Goal: Task Accomplishment & Management: Use online tool/utility

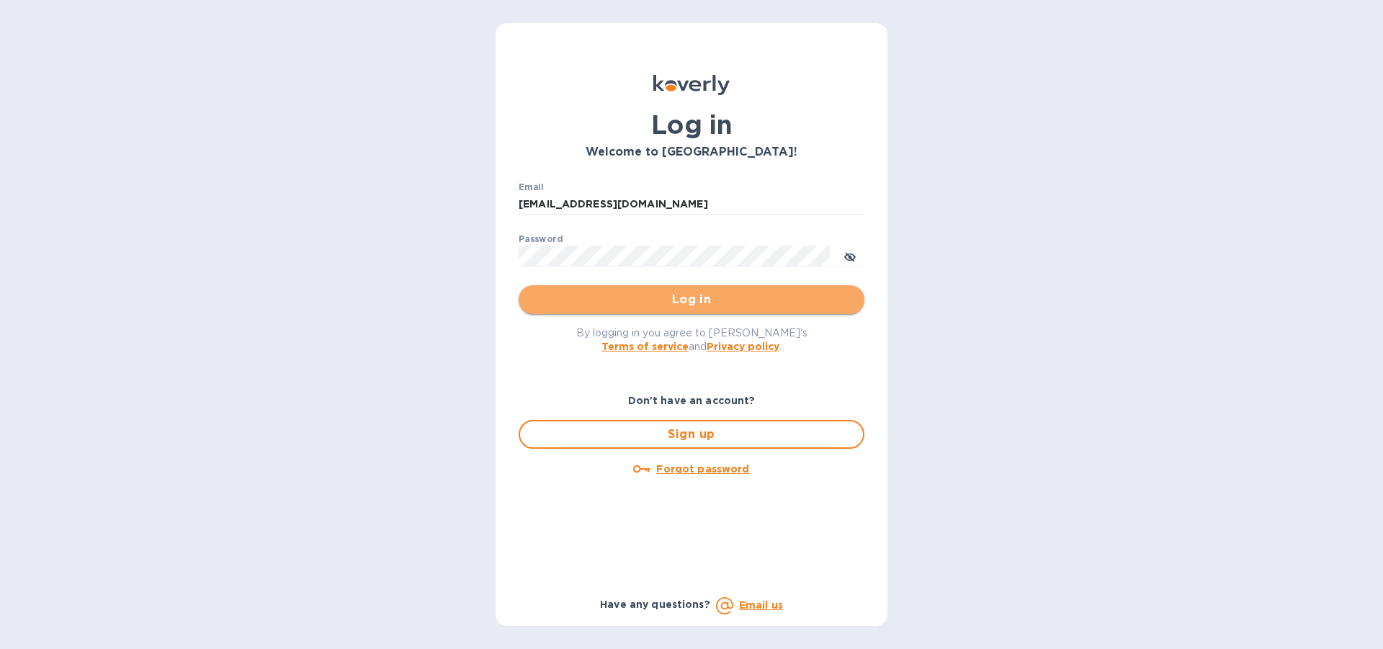
click at [686, 299] on span "Log in" at bounding box center [691, 299] width 323 height 17
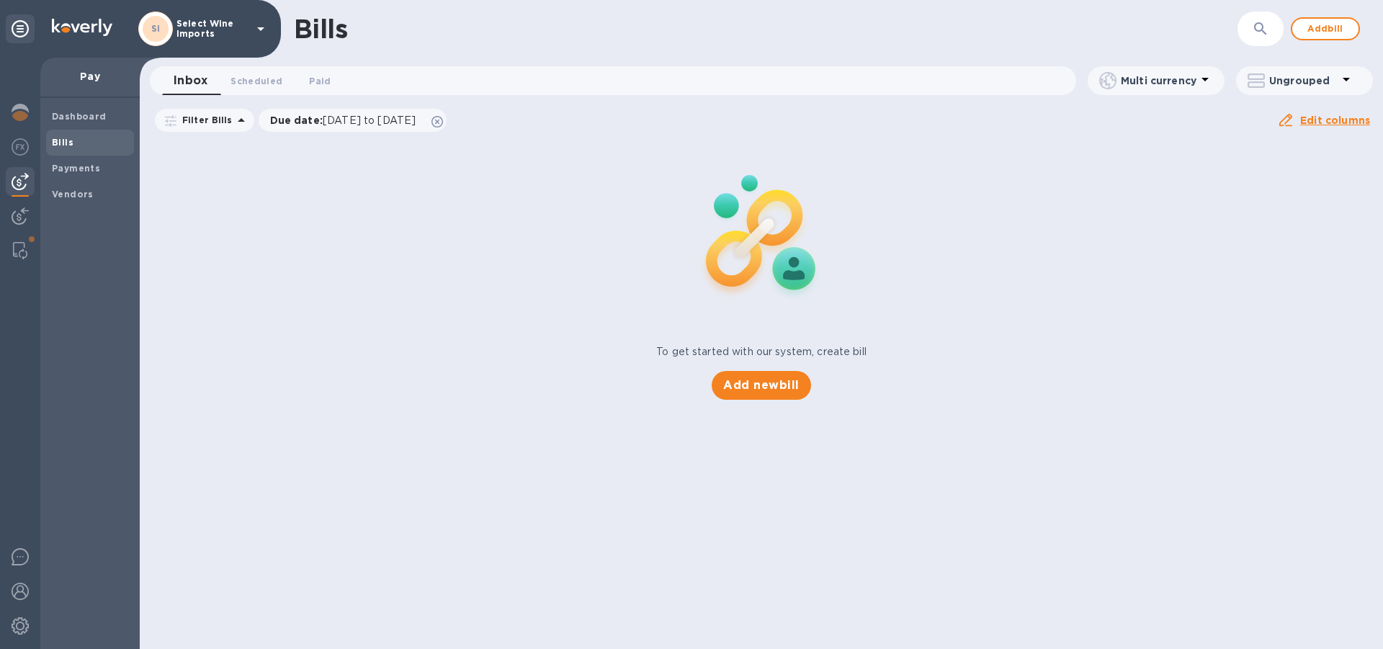
click at [69, 141] on b "Bills" at bounding box center [63, 142] width 22 height 11
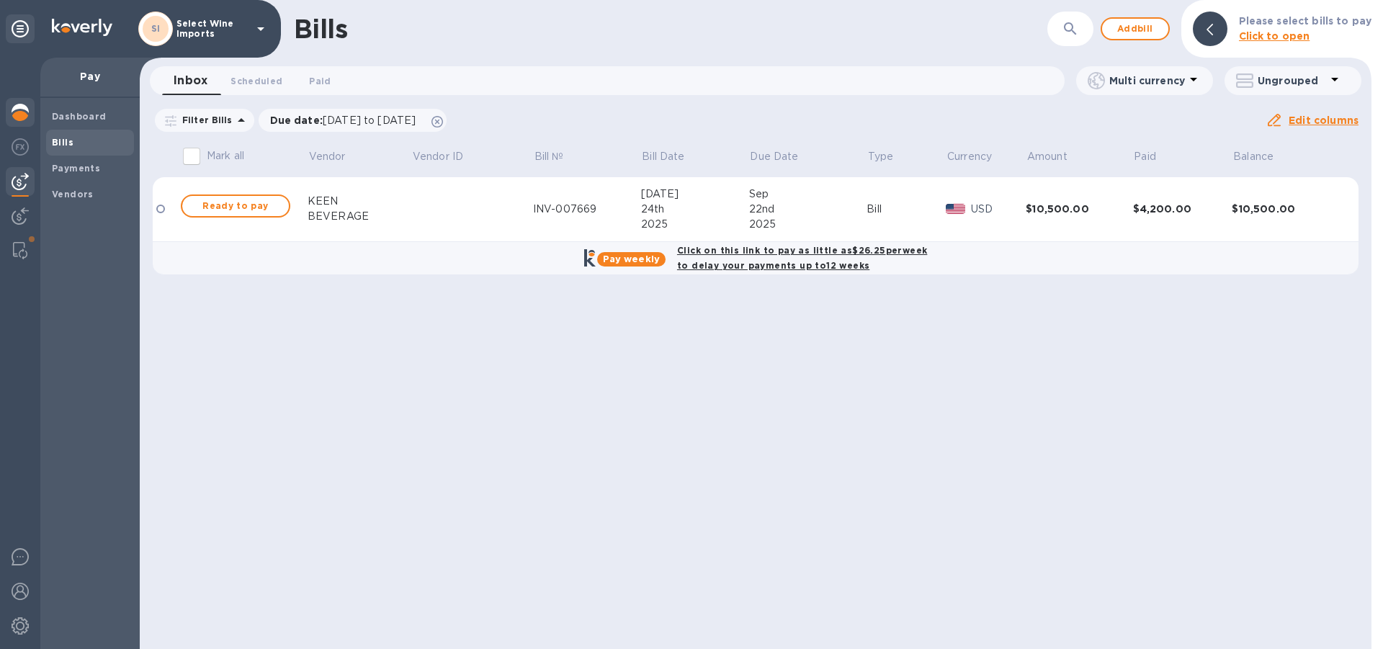
click at [23, 116] on img at bounding box center [20, 112] width 17 height 17
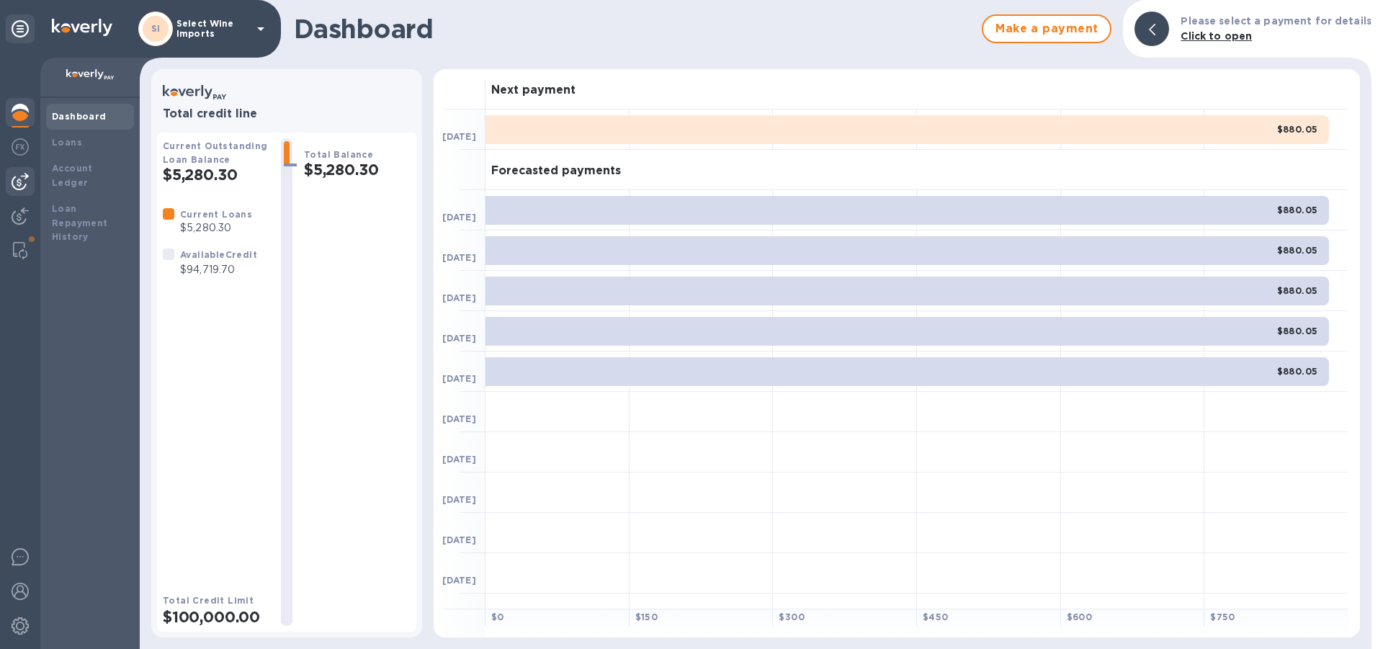
click at [24, 181] on img at bounding box center [20, 181] width 17 height 17
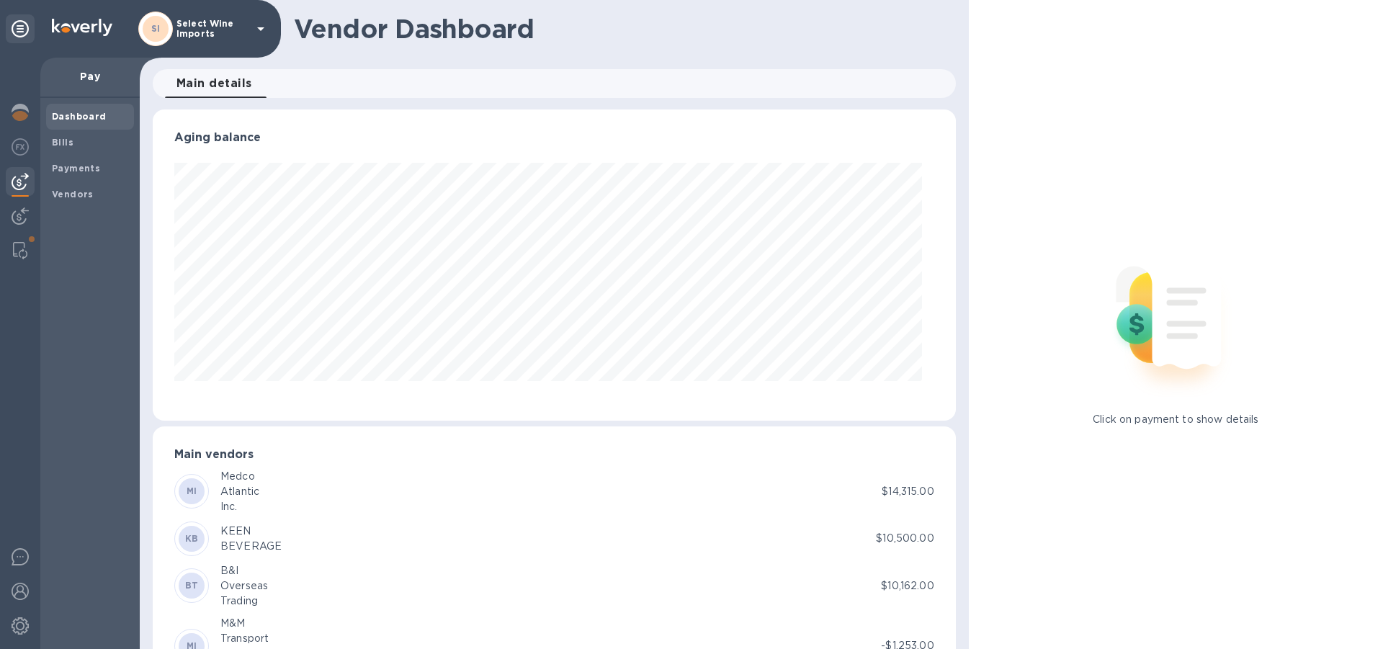
scroll to position [311, 790]
click at [66, 135] on div "Bills" at bounding box center [90, 143] width 88 height 26
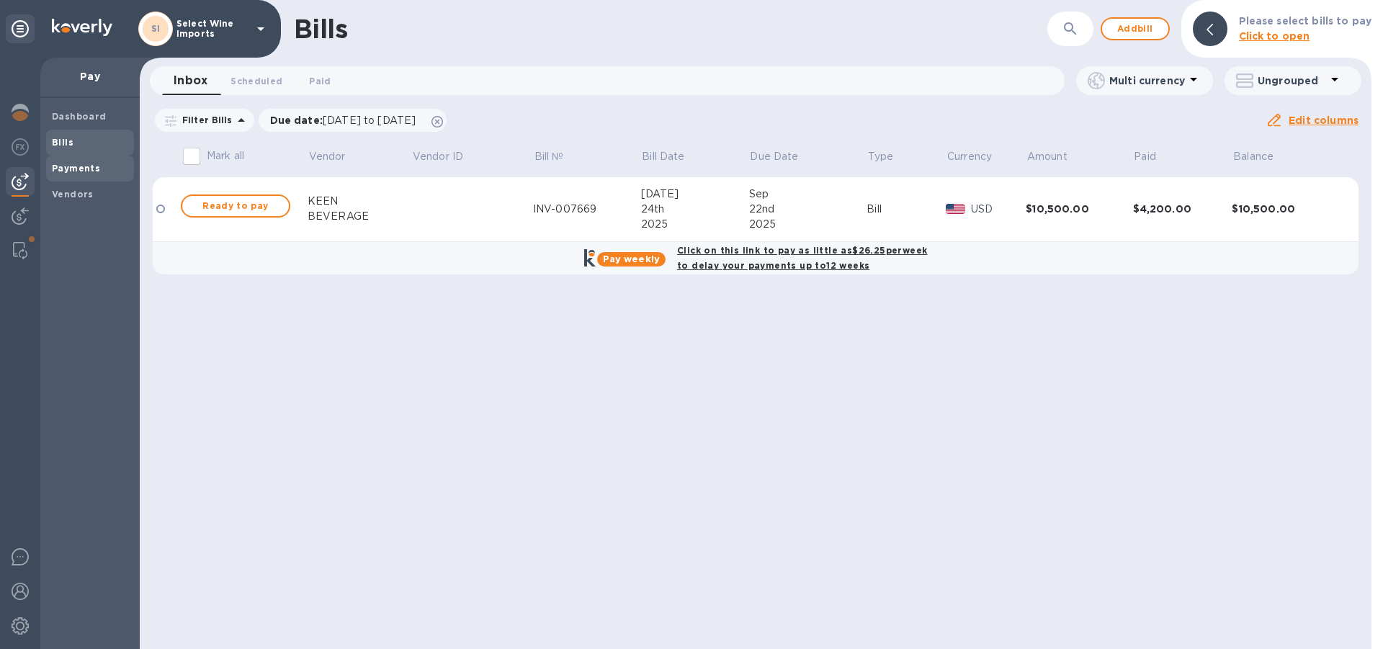
click at [62, 172] on b "Payments" at bounding box center [76, 168] width 48 height 11
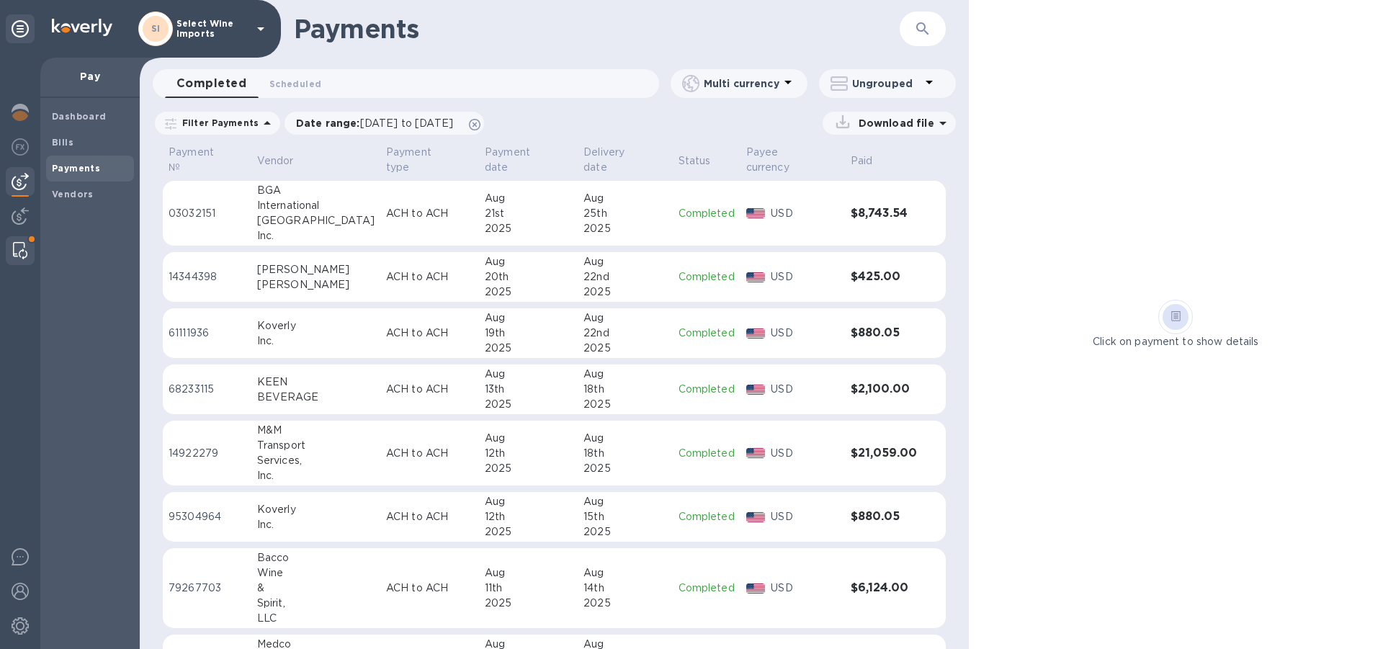
click at [14, 254] on img at bounding box center [20, 250] width 14 height 17
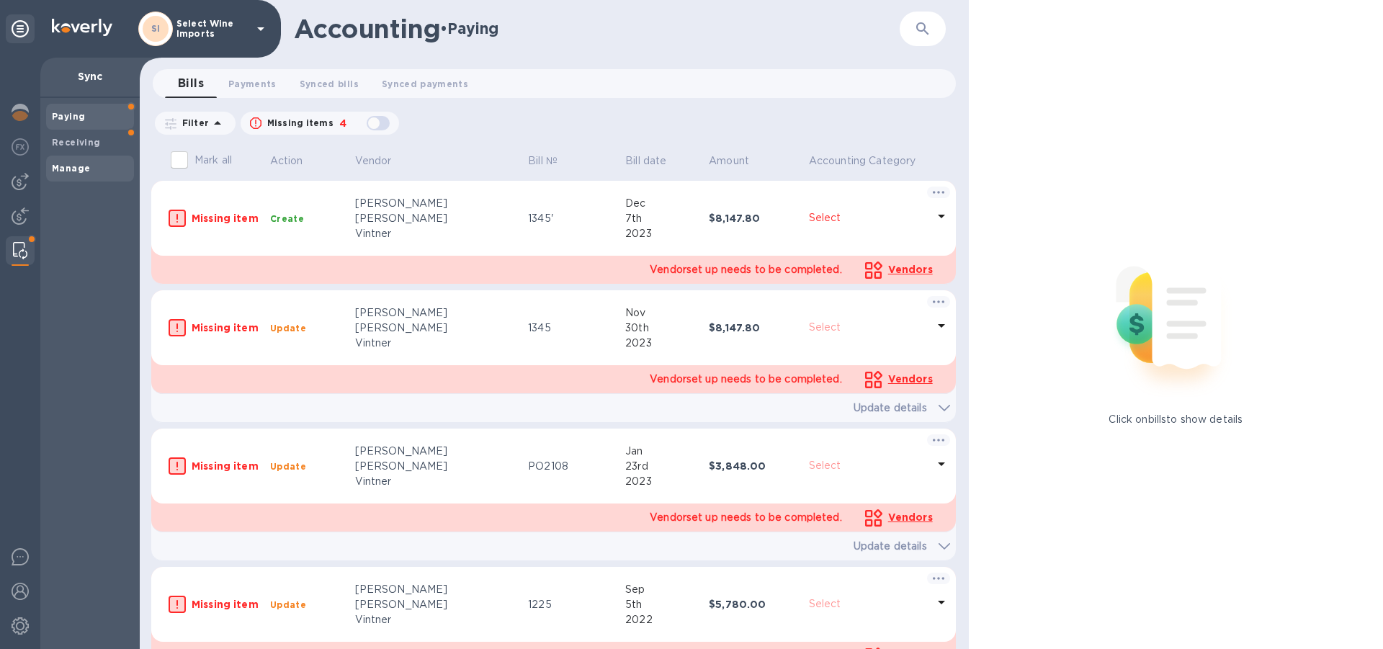
click at [67, 169] on b "Manage" at bounding box center [71, 168] width 38 height 11
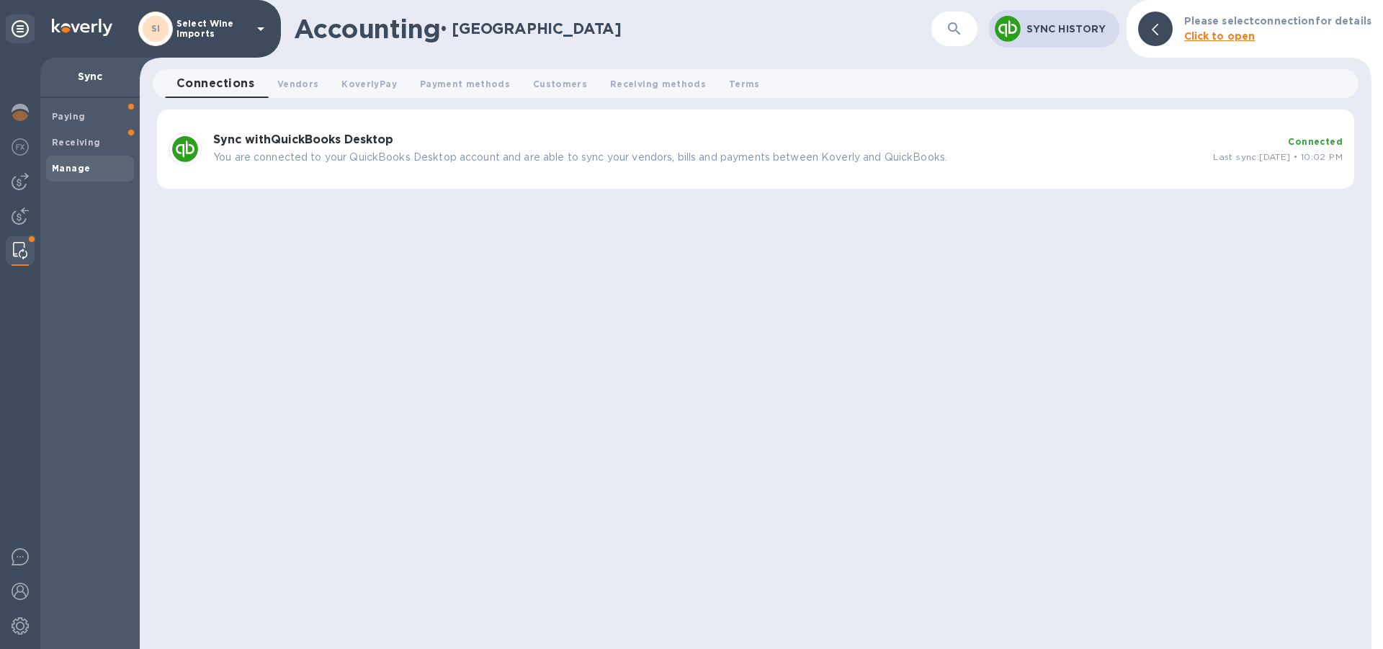
click at [303, 135] on b "Sync with QuickBooks Desktop" at bounding box center [303, 140] width 180 height 14
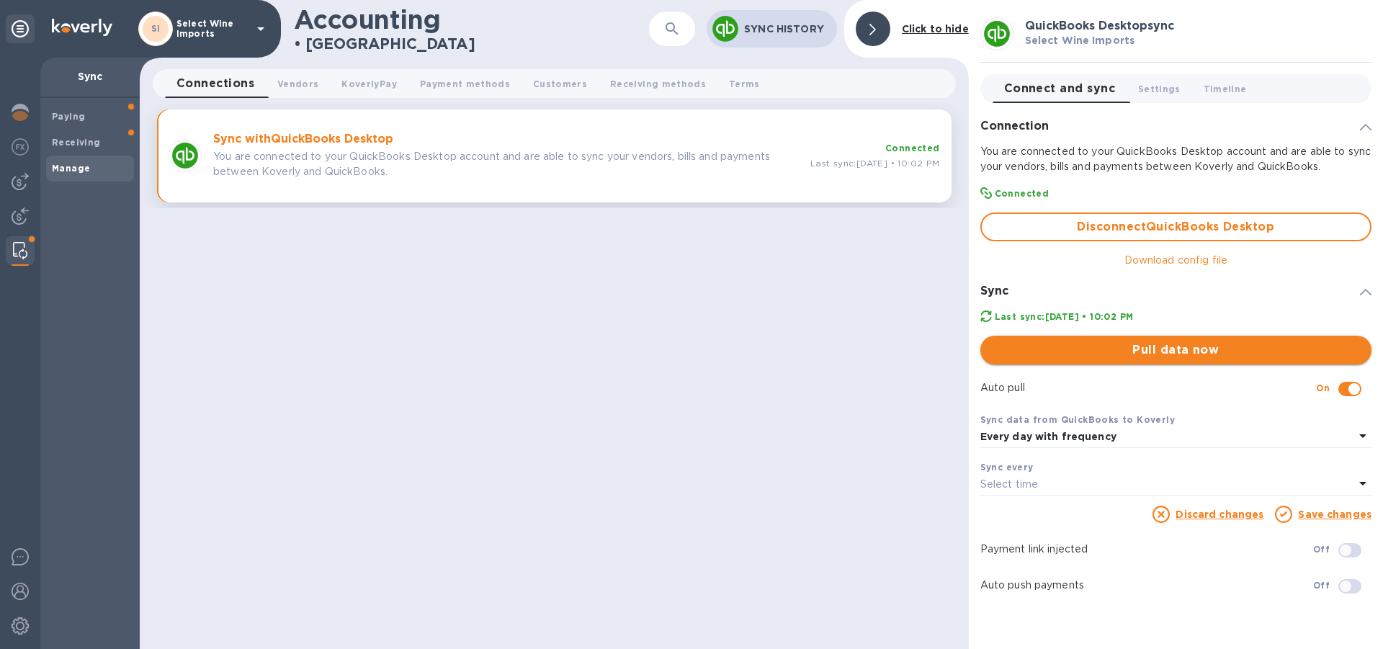
click at [1180, 355] on span "Pull data now" at bounding box center [1176, 349] width 368 height 17
click at [847, 383] on div "Accounting • Manage ​ Sync History Click to hide Connections 0 Vendors 0 Koverl…" at bounding box center [554, 324] width 829 height 649
click at [29, 180] on div at bounding box center [20, 181] width 29 height 29
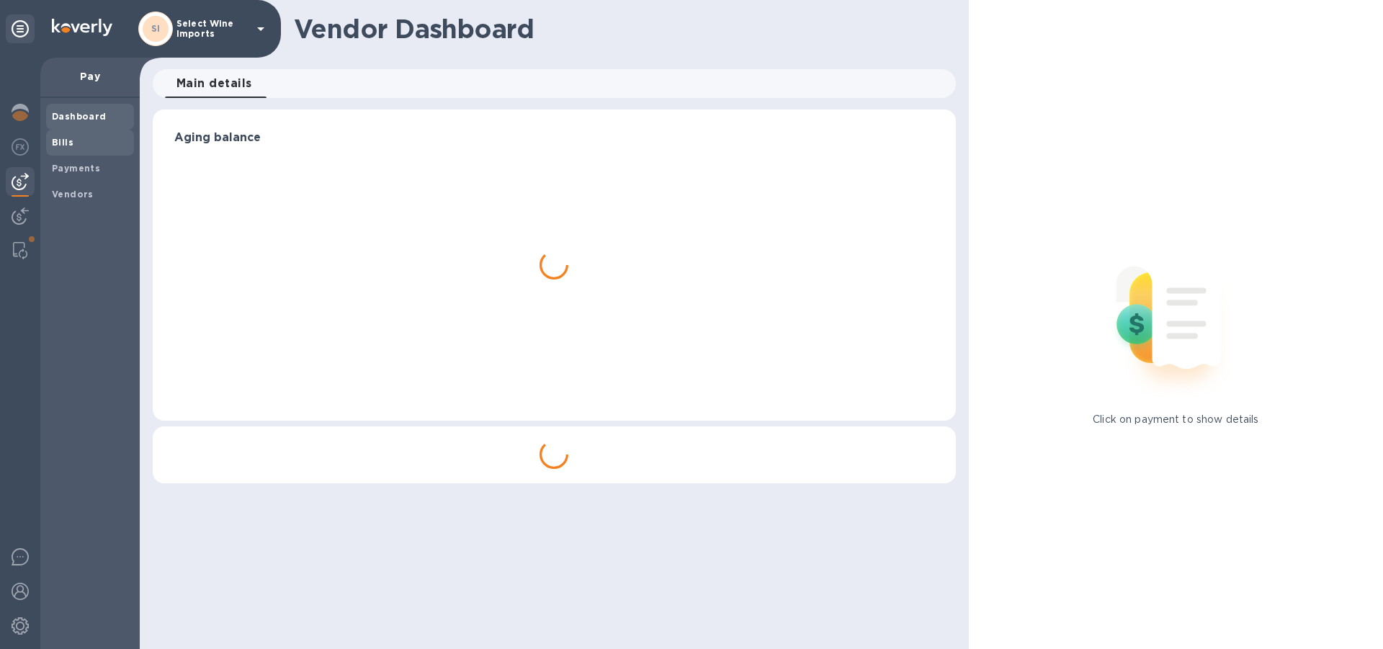
click at [67, 140] on b "Bills" at bounding box center [63, 142] width 22 height 11
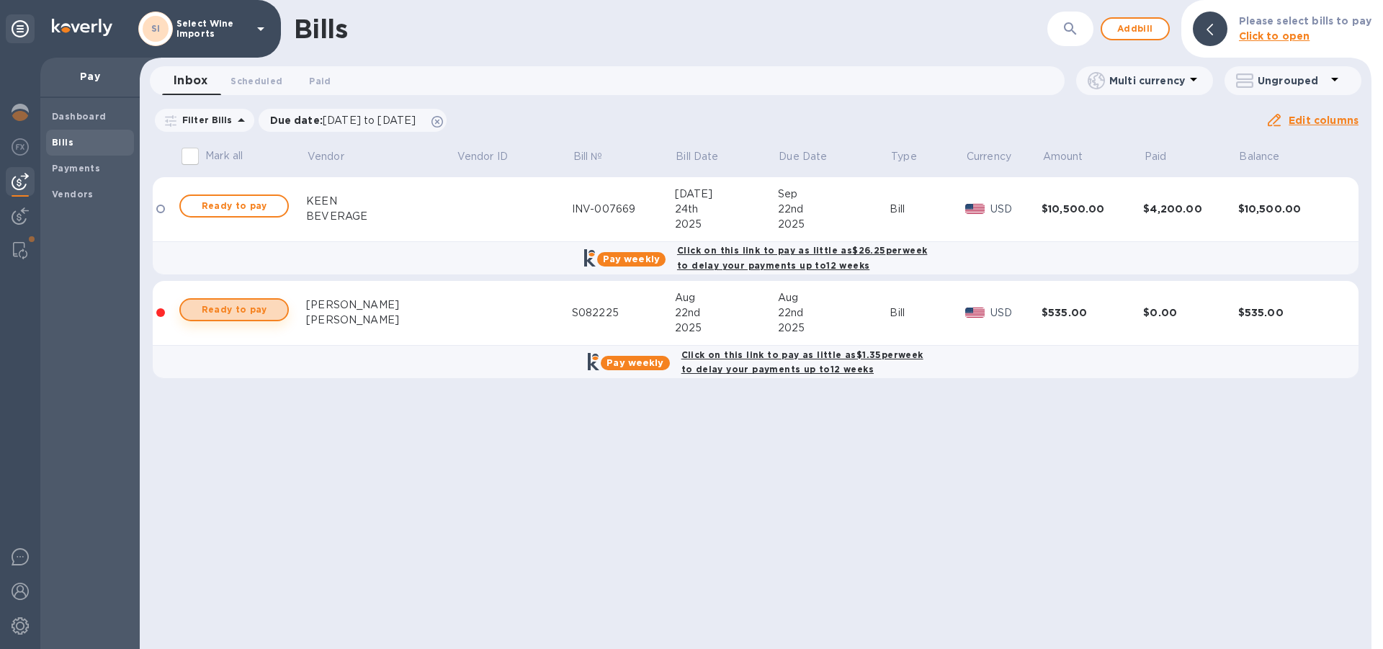
click at [225, 313] on span "Ready to pay" at bounding box center [234, 309] width 84 height 17
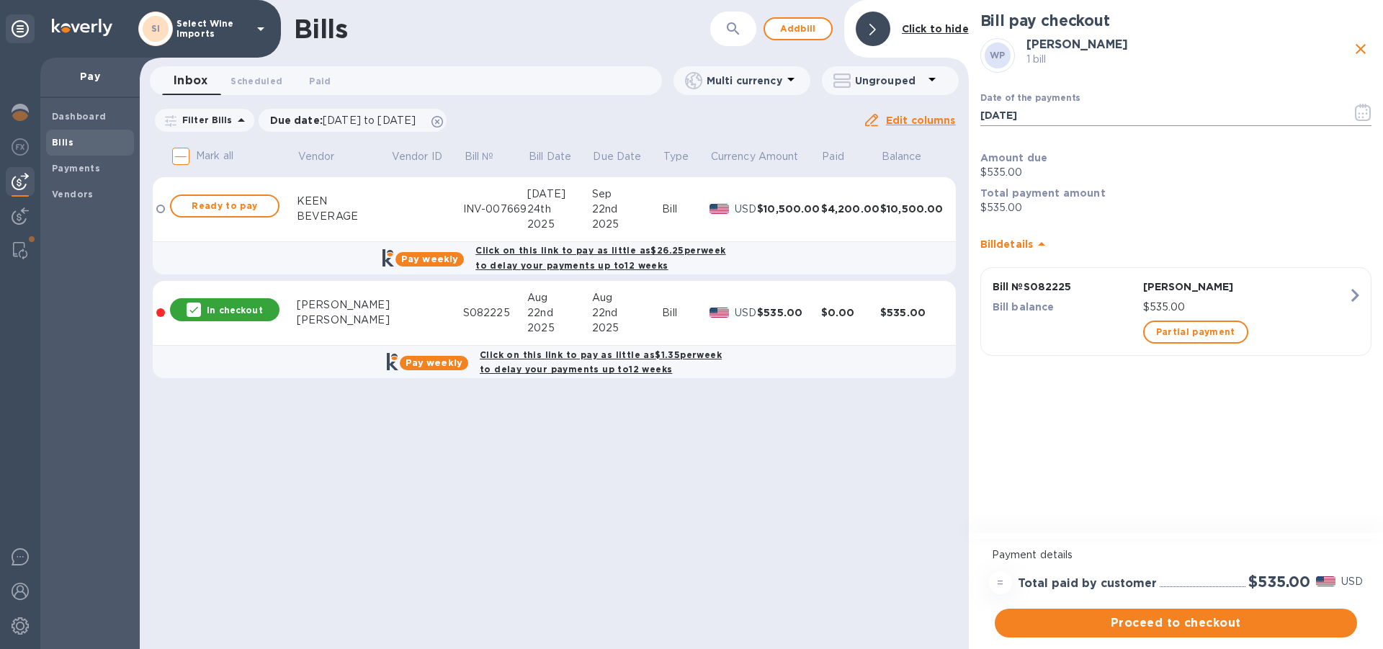
click at [1364, 114] on icon "button" at bounding box center [1363, 112] width 17 height 17
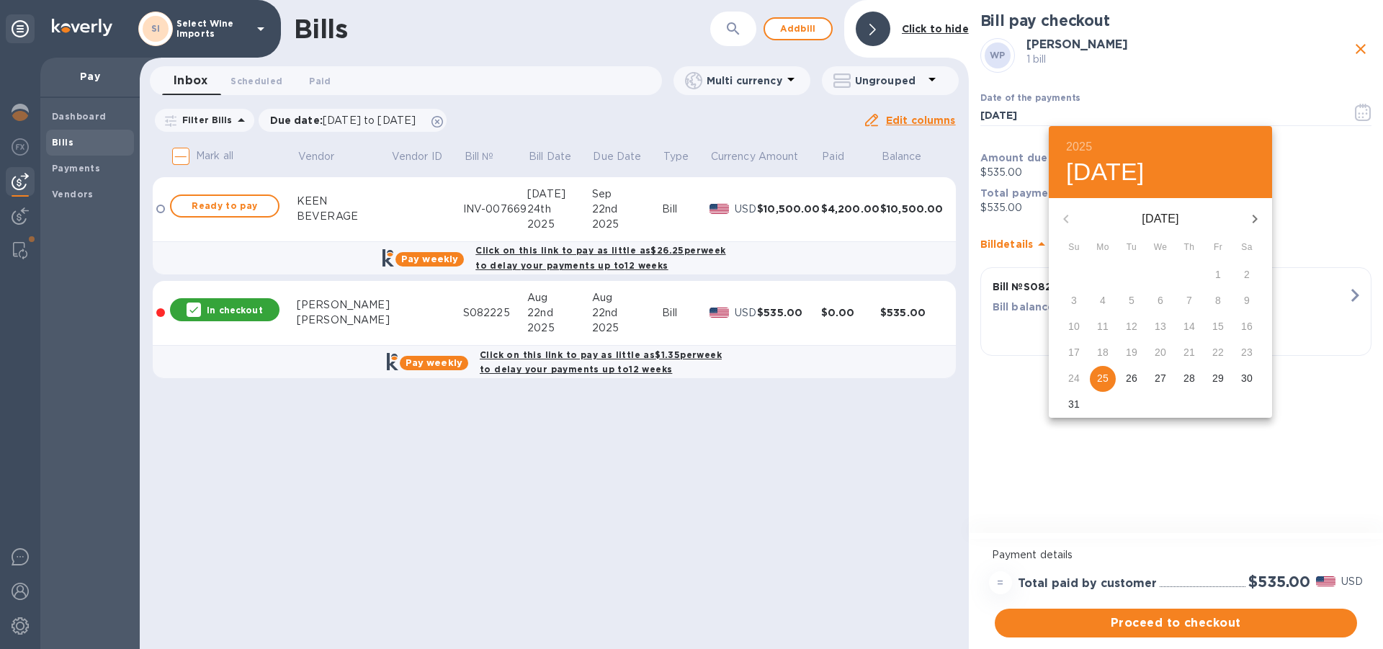
click at [1129, 373] on p "26" at bounding box center [1132, 378] width 12 height 14
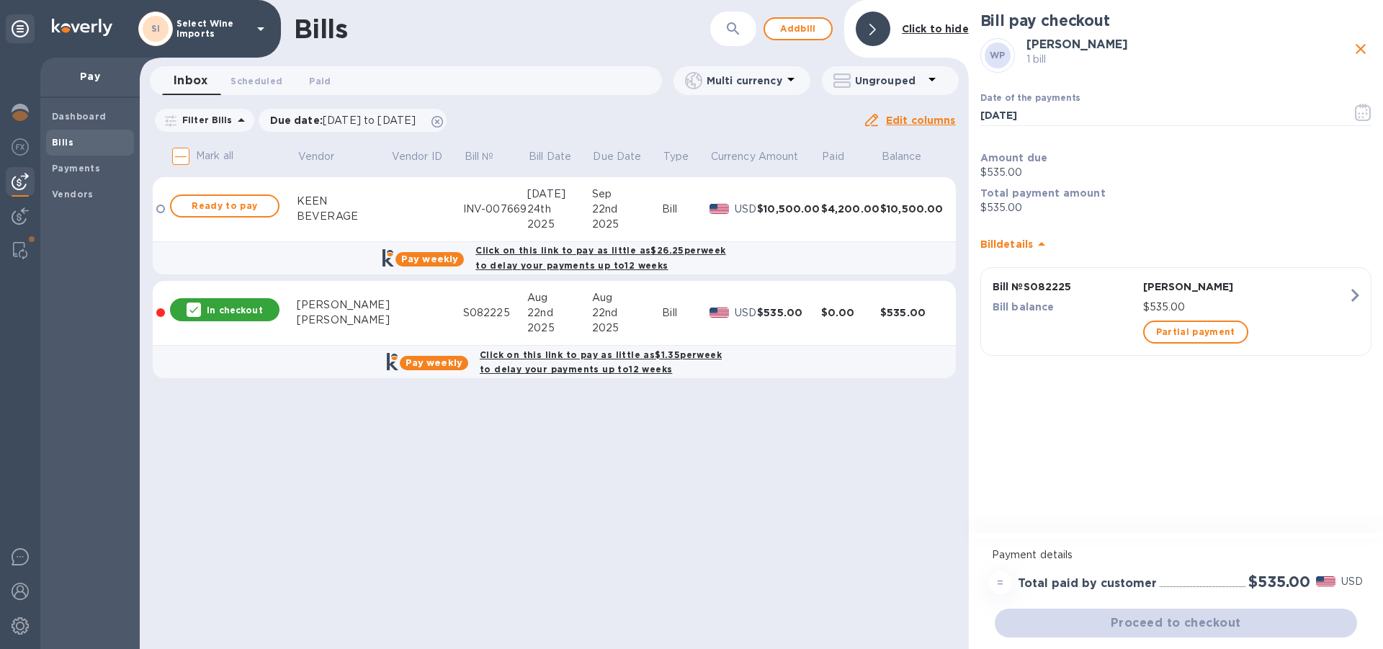
type input "[DATE]"
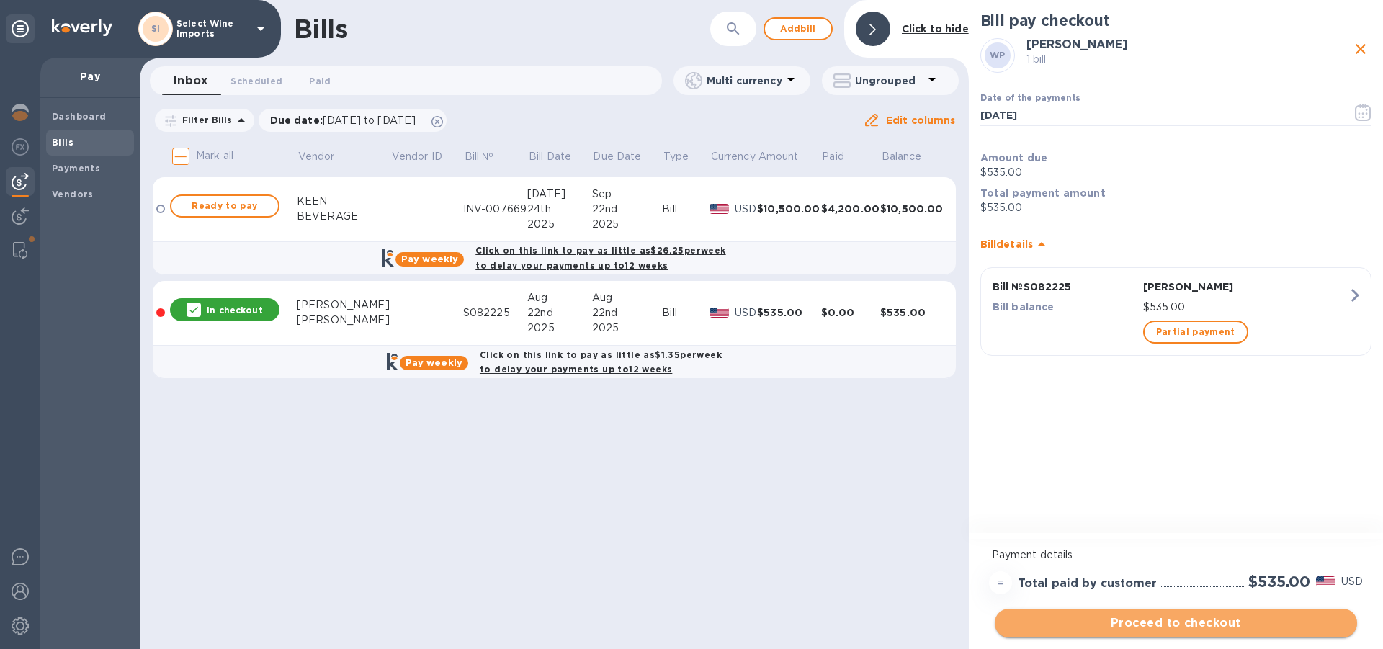
click at [1168, 624] on span "Proceed to checkout" at bounding box center [1175, 622] width 339 height 17
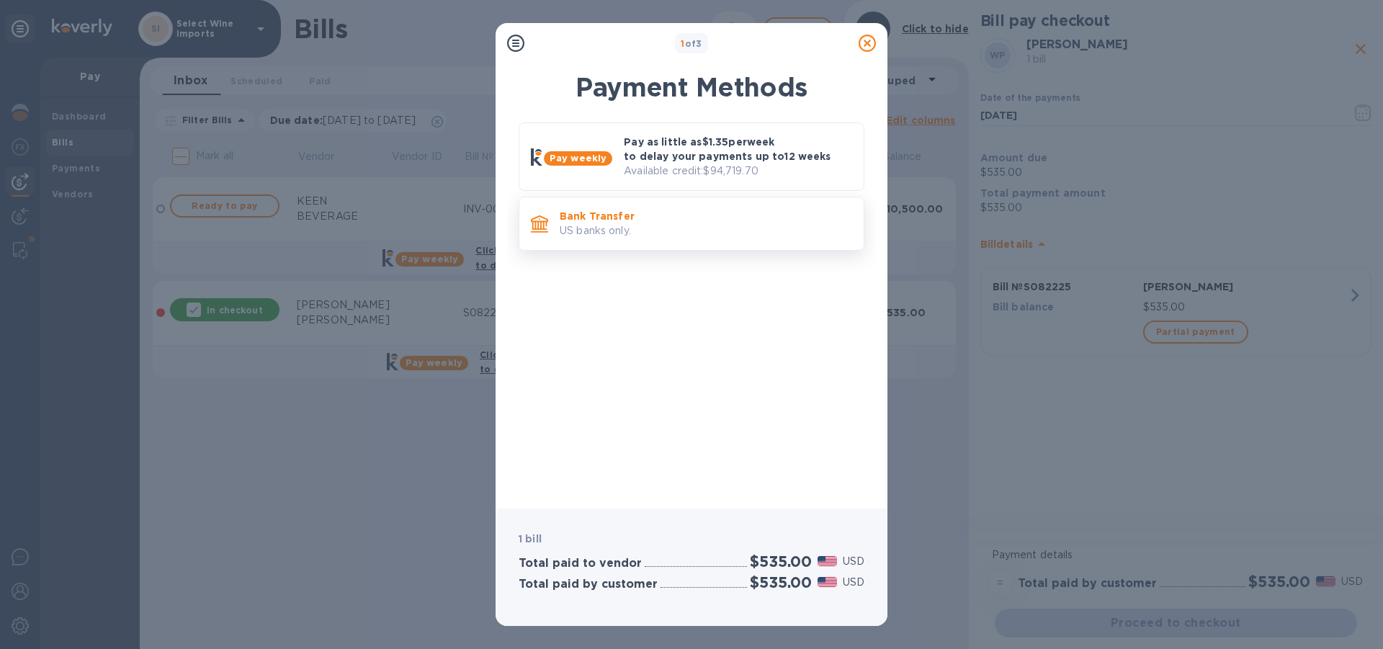
click at [623, 233] on p "US banks only." at bounding box center [706, 230] width 292 height 15
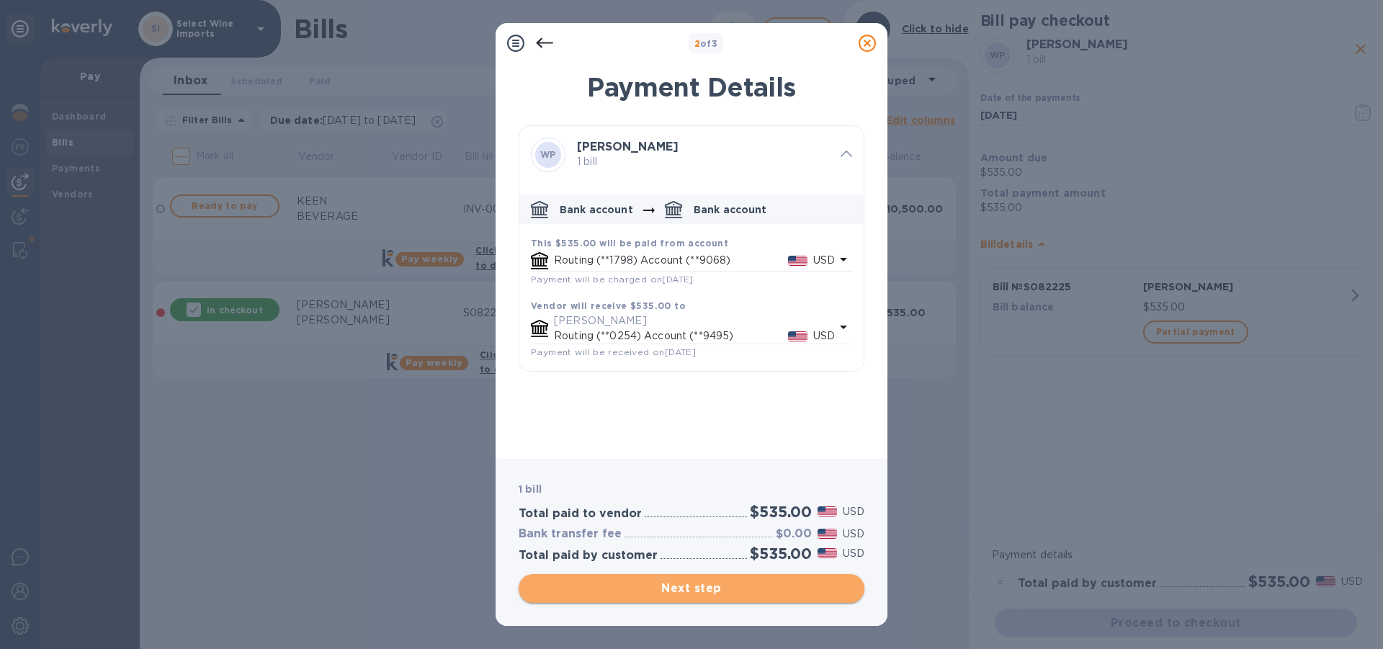
click at [681, 584] on span "Next step" at bounding box center [691, 588] width 323 height 17
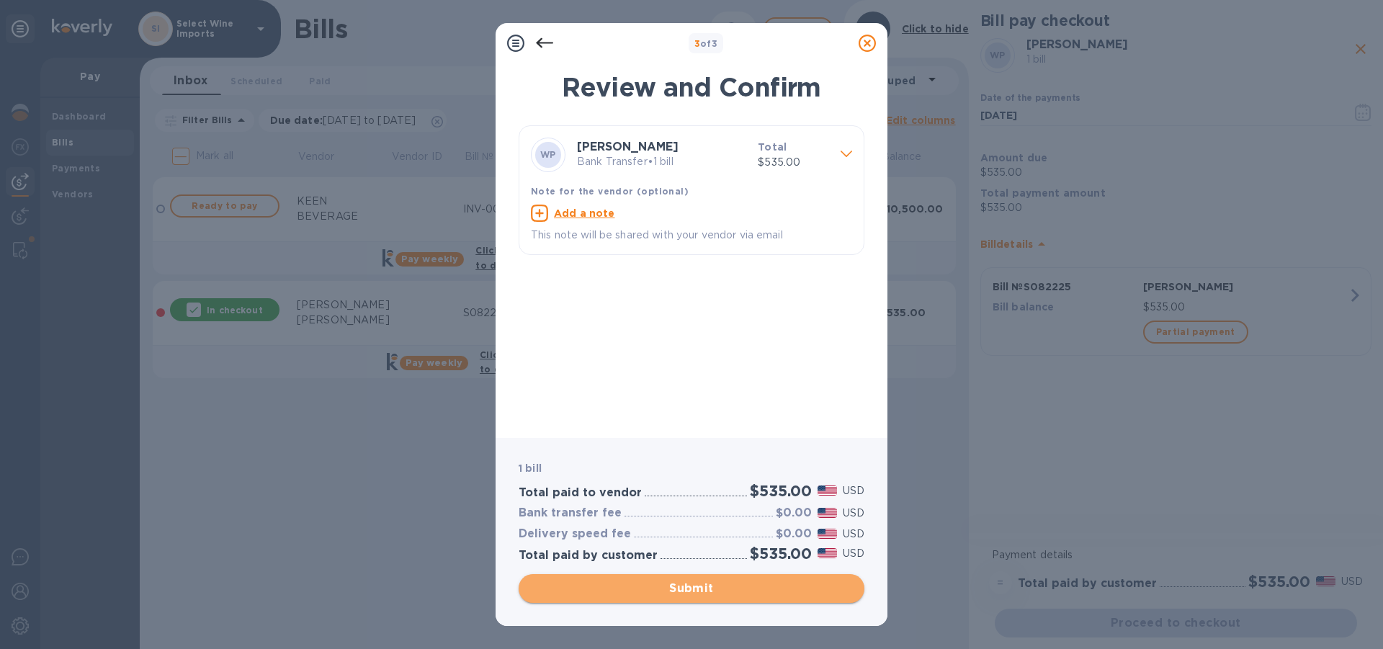
click at [688, 587] on span "Submit" at bounding box center [691, 588] width 323 height 17
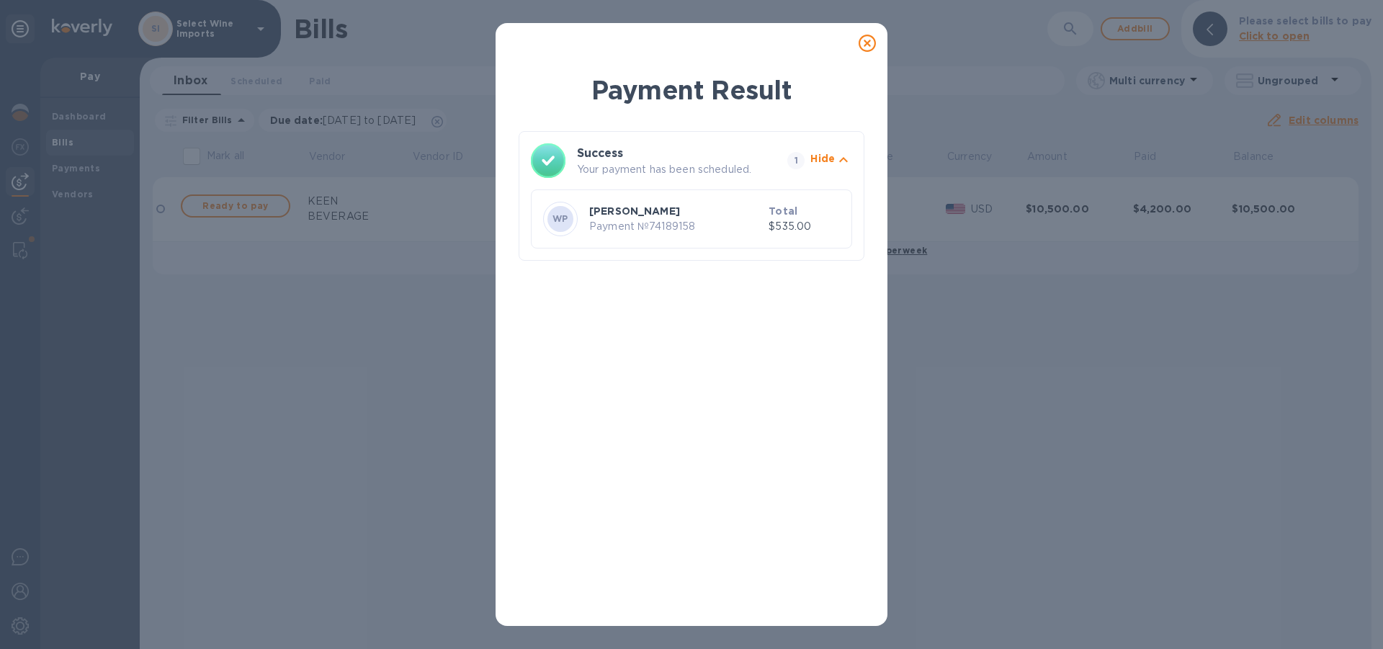
click at [655, 230] on p "Payment № 74189158" at bounding box center [676, 226] width 174 height 15
click at [867, 44] on icon at bounding box center [866, 43] width 17 height 17
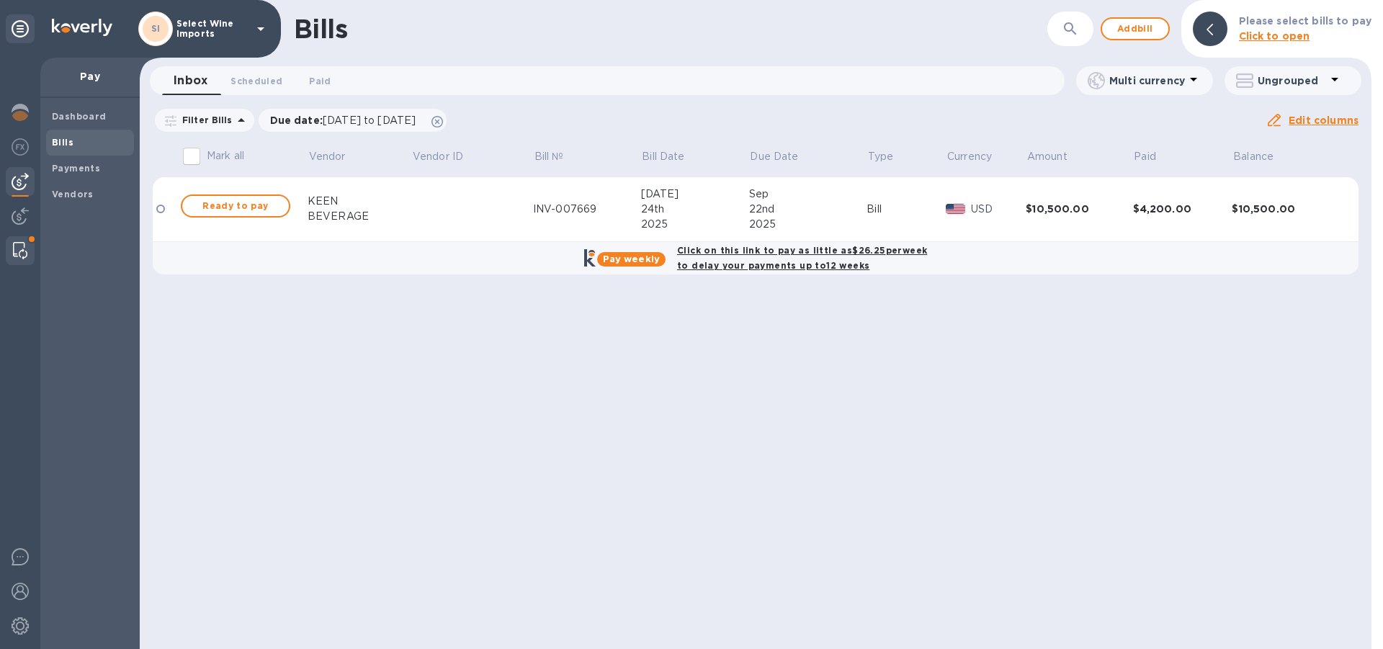
click at [21, 246] on img at bounding box center [20, 250] width 14 height 17
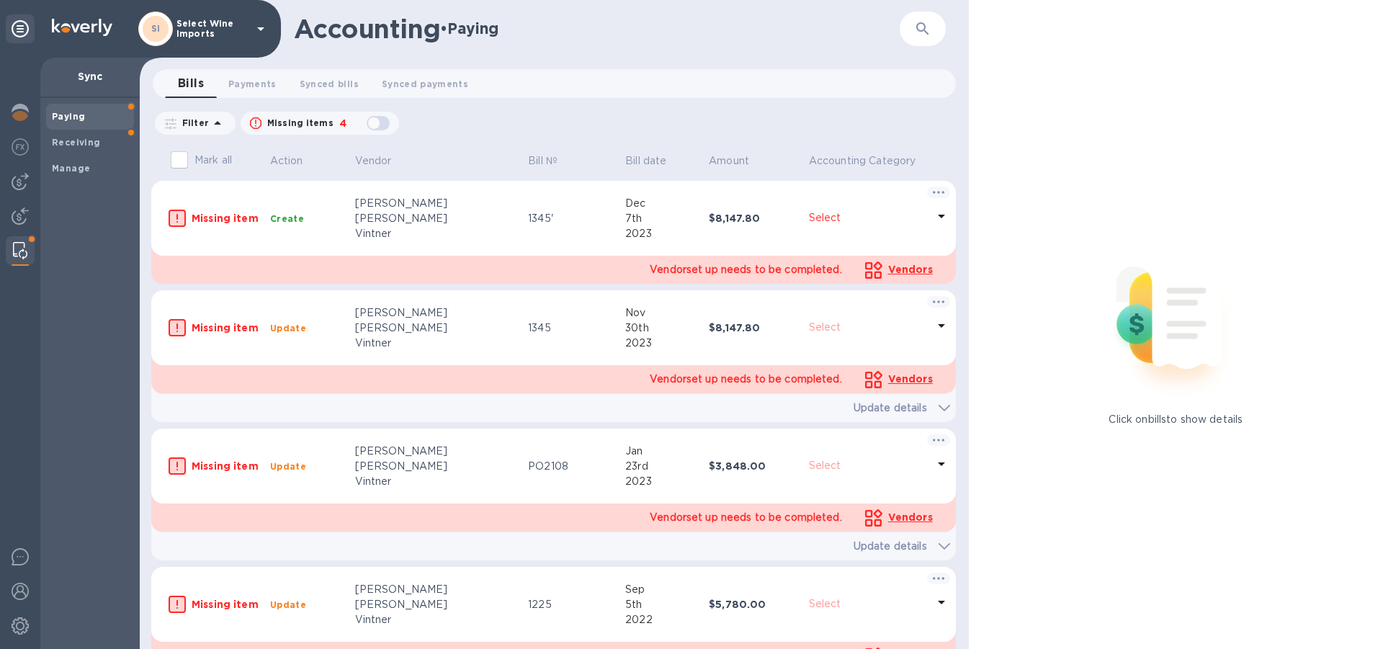
click at [18, 250] on img at bounding box center [20, 250] width 14 height 17
click at [248, 82] on span "Payments 0" at bounding box center [252, 83] width 48 height 15
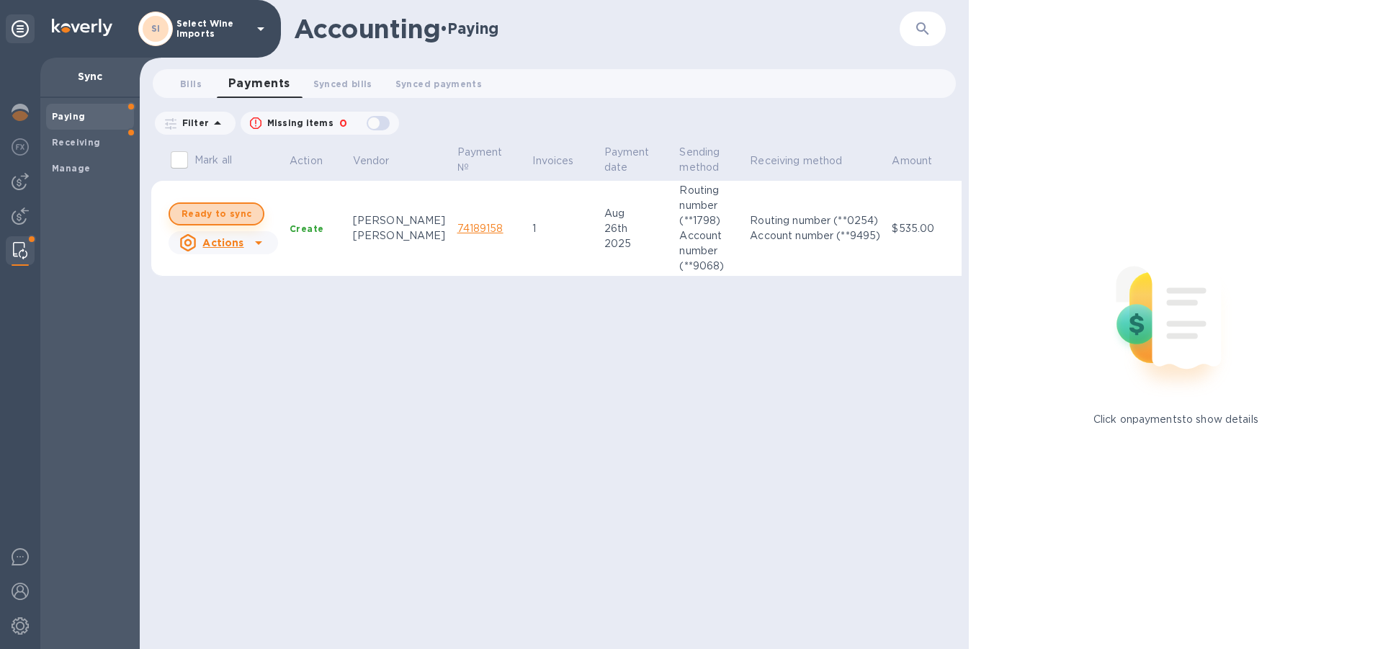
click at [218, 212] on span "Ready to sync" at bounding box center [216, 213] width 70 height 17
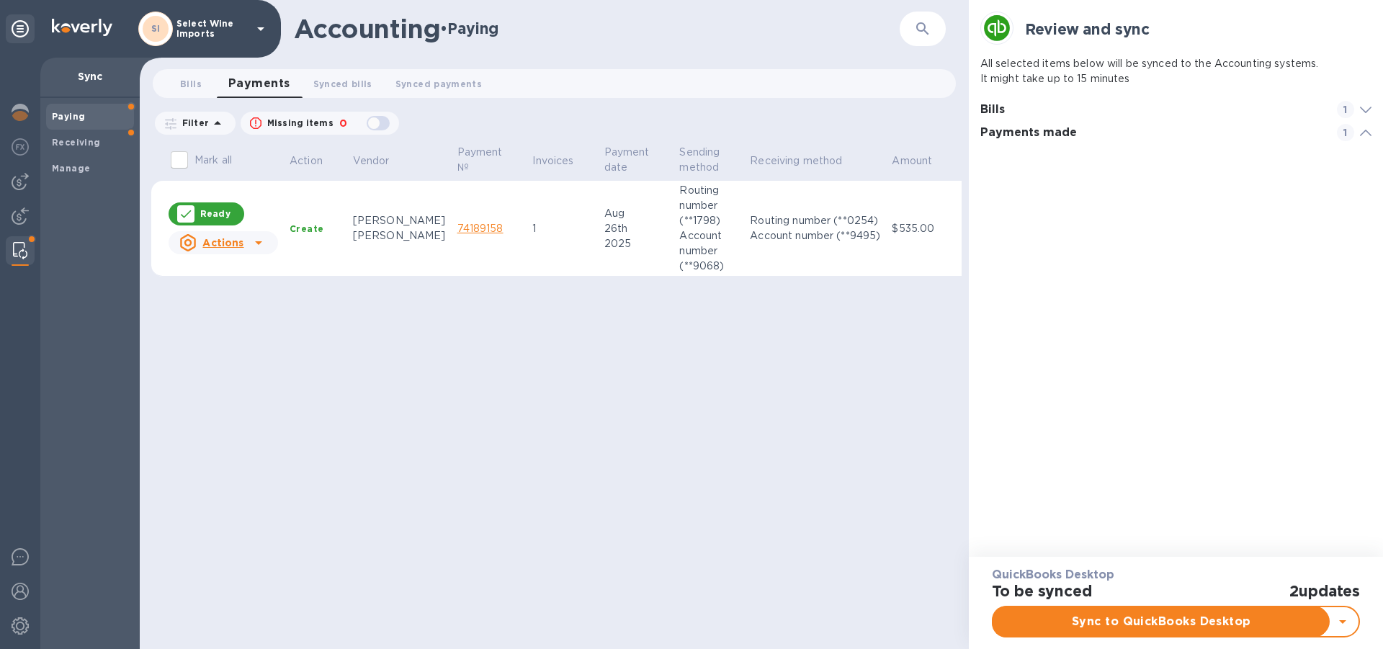
scroll to position [66, 385]
checkbox input "true"
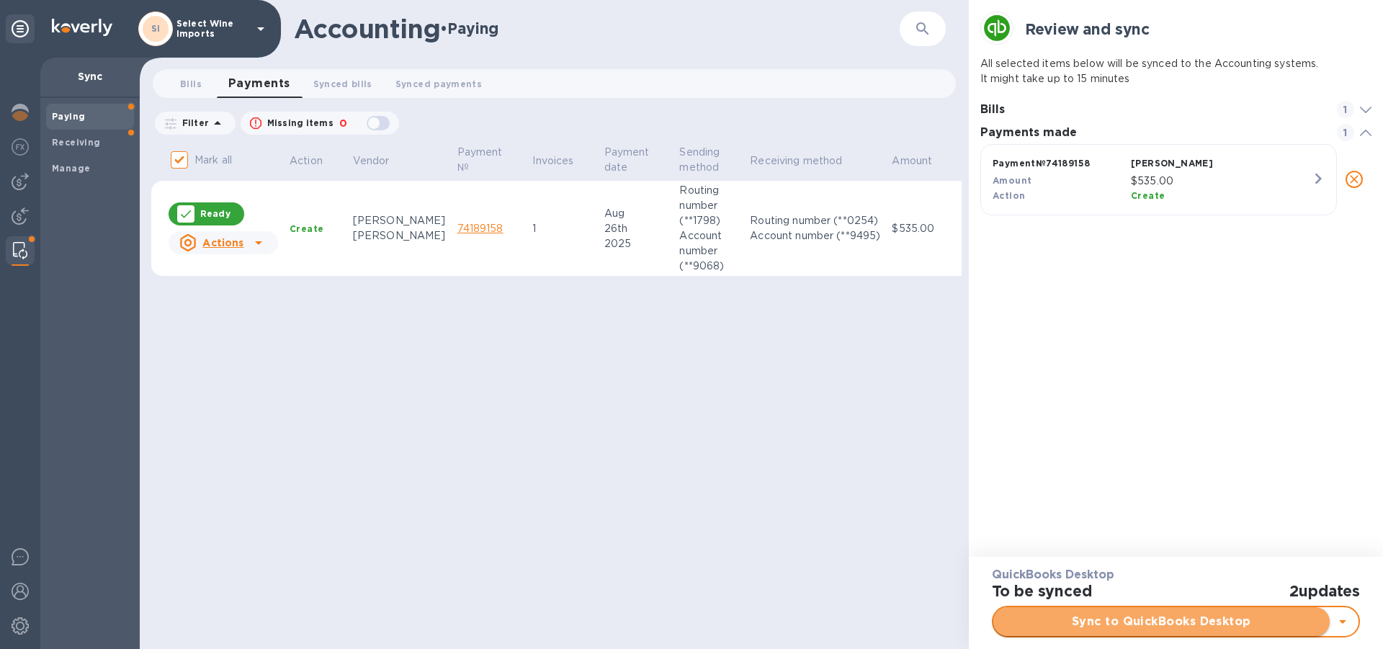
click at [1162, 621] on span "Sync to QuickBooks Desktop" at bounding box center [1161, 621] width 313 height 17
